Goal: Task Accomplishment & Management: Manage account settings

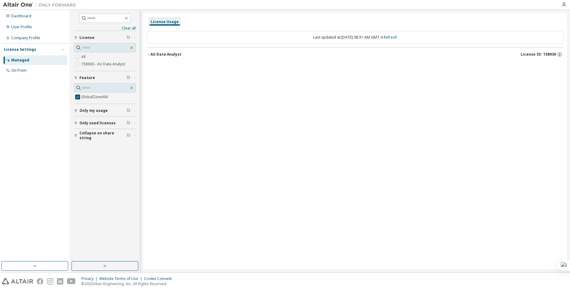
click at [173, 52] on div "AU Data Analyst" at bounding box center [165, 54] width 31 height 5
click at [555, 66] on icon "button" at bounding box center [554, 66] width 5 height 5
click at [563, 58] on div "License Usage Last updated at: [DATE] 08:31 AM GMT-4 Refresh AU Data Analyst Li…" at bounding box center [355, 141] width 424 height 257
click at [561, 56] on icon "button" at bounding box center [559, 54] width 5 height 5
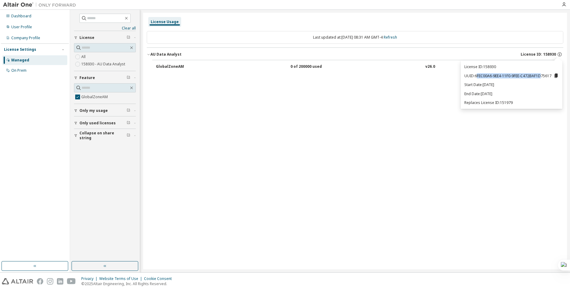
drag, startPoint x: 477, startPoint y: 76, endPoint x: 540, endPoint y: 75, distance: 63.9
click at [540, 75] on p "UUID: 6FEC00A6-9EE4-11F0-9FEE-C472BAF1D75617" at bounding box center [511, 75] width 94 height 5
click at [539, 77] on p "UUID: 6FEC00A6-9EE4-11F0-9FEE-C472BAF1D75617" at bounding box center [511, 75] width 94 height 5
click at [389, 81] on div "License Usage Last updated at: Thu 2025-10-09 08:31 AM GMT-4 Refresh AU Data An…" at bounding box center [355, 141] width 424 height 257
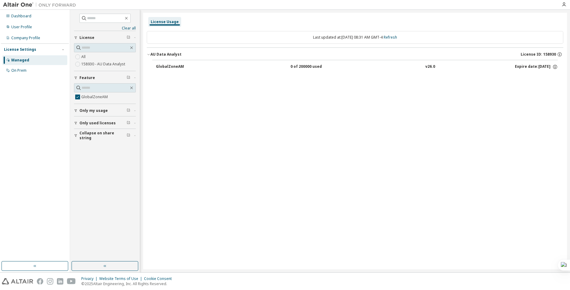
click at [21, 6] on img at bounding box center [41, 5] width 76 height 6
click at [564, 6] on icon "button" at bounding box center [563, 4] width 5 height 5
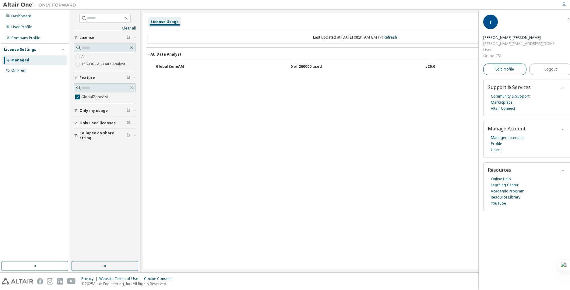
click at [513, 64] on link "Edit Profile" at bounding box center [504, 70] width 43 height 12
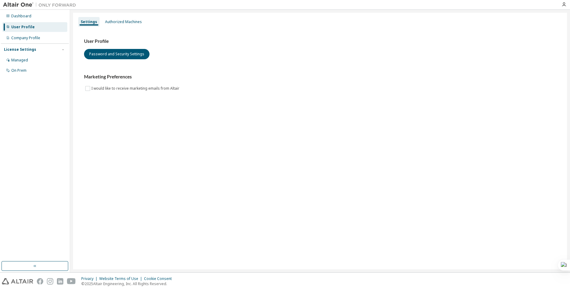
click at [122, 27] on div "Settings Authorized Machines" at bounding box center [320, 21] width 486 height 11
click at [125, 21] on div "Authorized Machines" at bounding box center [123, 21] width 37 height 5
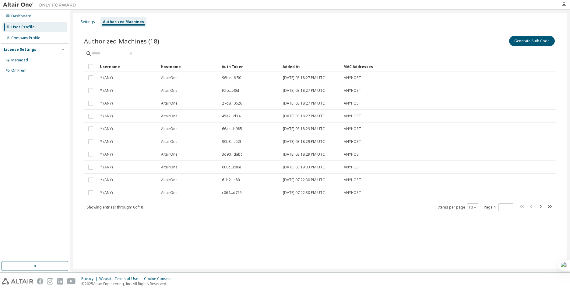
click at [502, 45] on div "Generate Auth Code" at bounding box center [438, 41] width 236 height 13
click at [525, 48] on div "Authorized Machines (18) Generate Auth Code" at bounding box center [320, 46] width 472 height 23
click at [531, 42] on button "Generate Auth Code" at bounding box center [532, 41] width 46 height 10
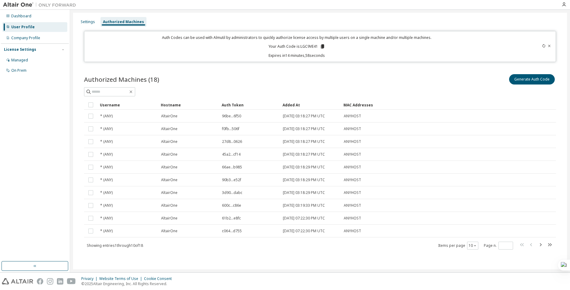
click at [306, 45] on p "Your Auth Code is: LGC9VE41" at bounding box center [296, 46] width 57 height 5
click at [320, 47] on icon at bounding box center [322, 46] width 5 height 5
